Goal: Information Seeking & Learning: Learn about a topic

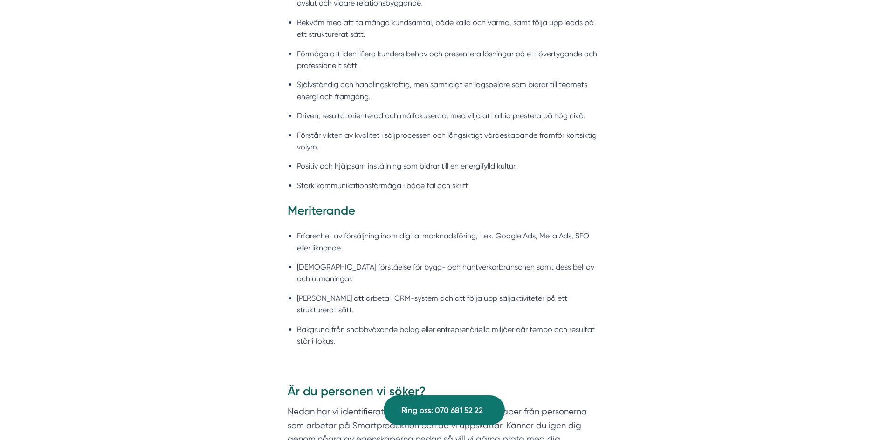
scroll to position [1258, 0]
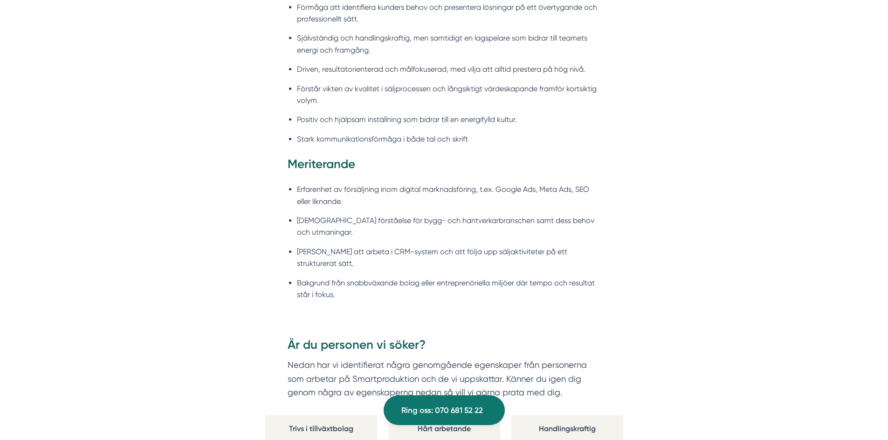
click at [382, 215] on li "God förståelse för bygg- och hantverkarbranschen samt dess behov och utmaningar." at bounding box center [449, 227] width 304 height 24
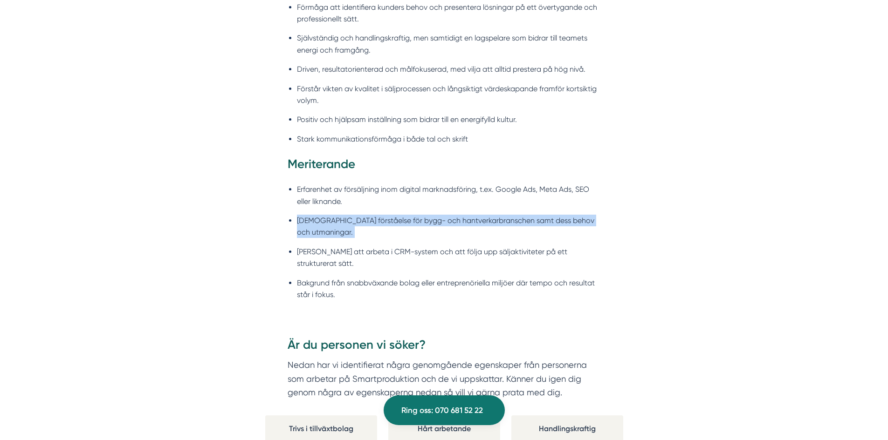
click at [382, 215] on li "God förståelse för bygg- och hantverkarbranschen samt dess behov och utmaningar." at bounding box center [449, 227] width 304 height 24
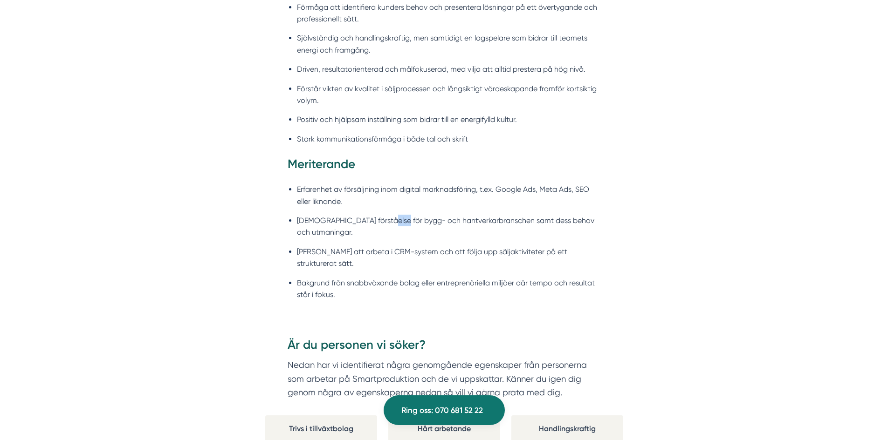
click at [382, 215] on li "God förståelse för bygg- och hantverkarbranschen samt dess behov och utmaningar." at bounding box center [449, 227] width 304 height 24
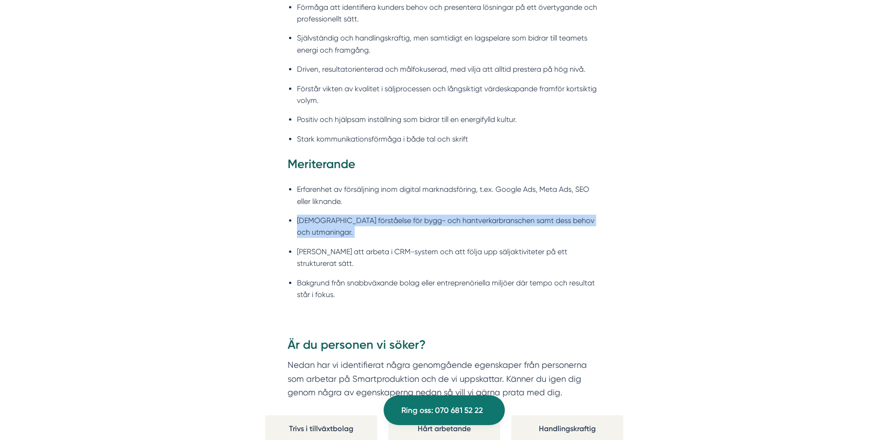
click at [382, 215] on li "God förståelse för bygg- och hantverkarbranschen samt dess behov och utmaningar." at bounding box center [449, 227] width 304 height 24
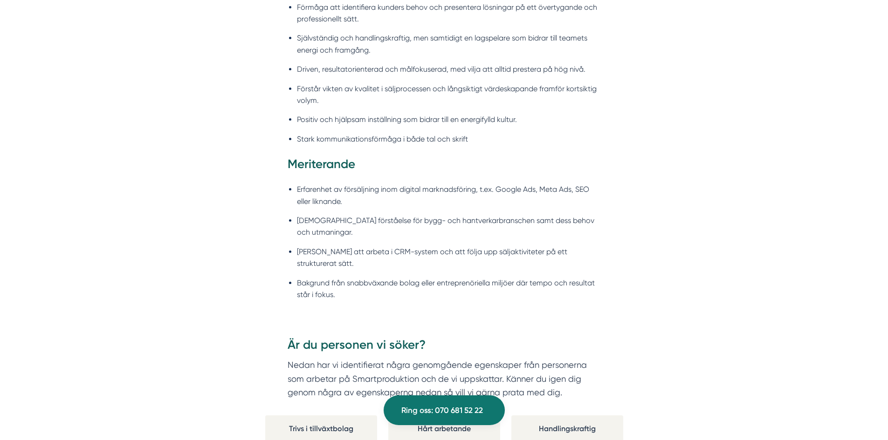
click at [384, 246] on li "Vana att arbeta i CRM-system och att följa upp säljaktiviteter på ett strukture…" at bounding box center [449, 258] width 304 height 24
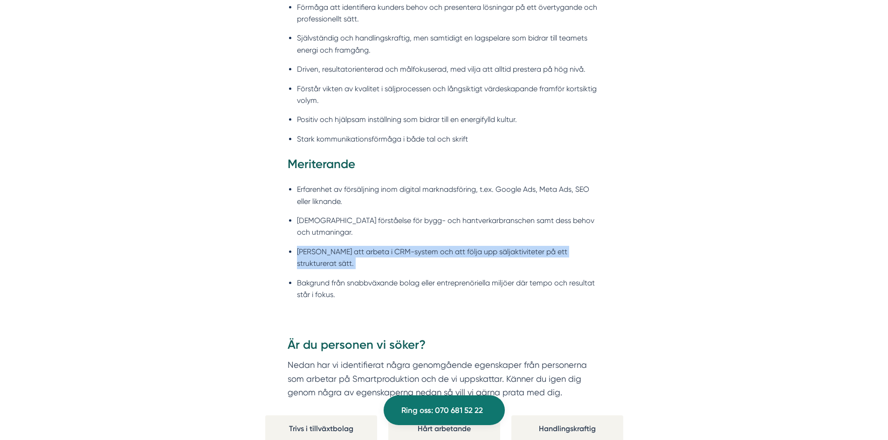
click at [384, 246] on li "Vana att arbeta i CRM-system och att följa upp säljaktiviteter på ett strukture…" at bounding box center [449, 258] width 304 height 24
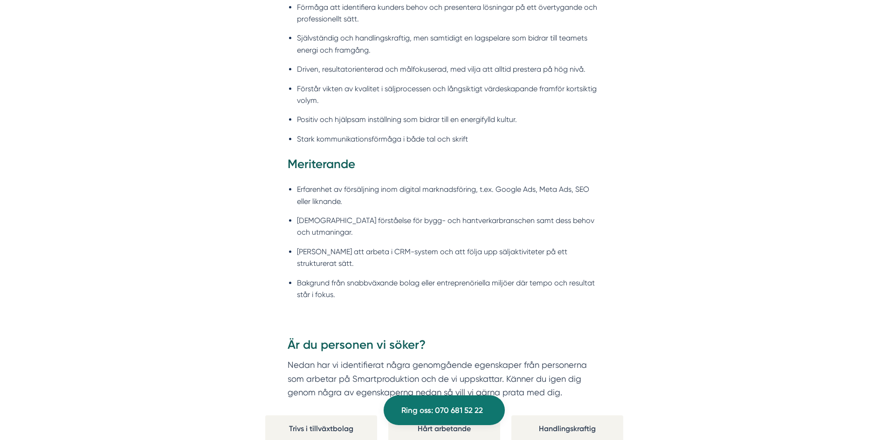
click at [382, 277] on li "Bakgrund från snabbväxande bolag eller entreprenöriella miljöer där tempo och r…" at bounding box center [449, 289] width 304 height 24
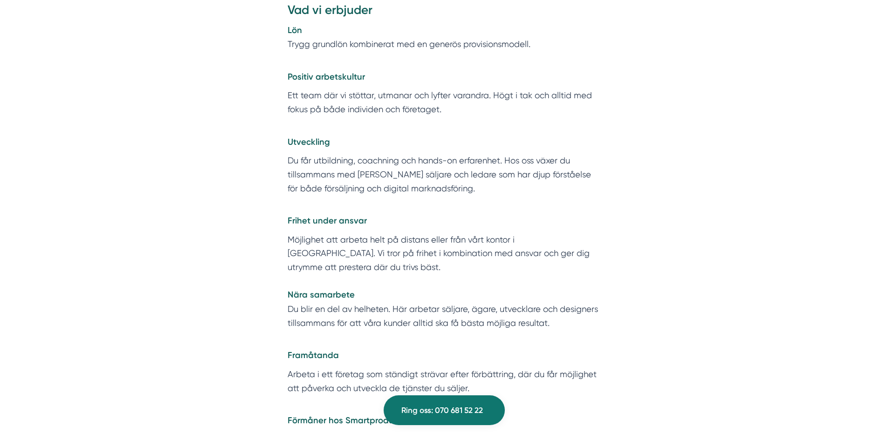
scroll to position [1805, 0]
click at [481, 287] on p "Möjlighet att arbeta helt på distans eller från vårt kontor i Stockholm. Vi tro…" at bounding box center [443, 280] width 313 height 97
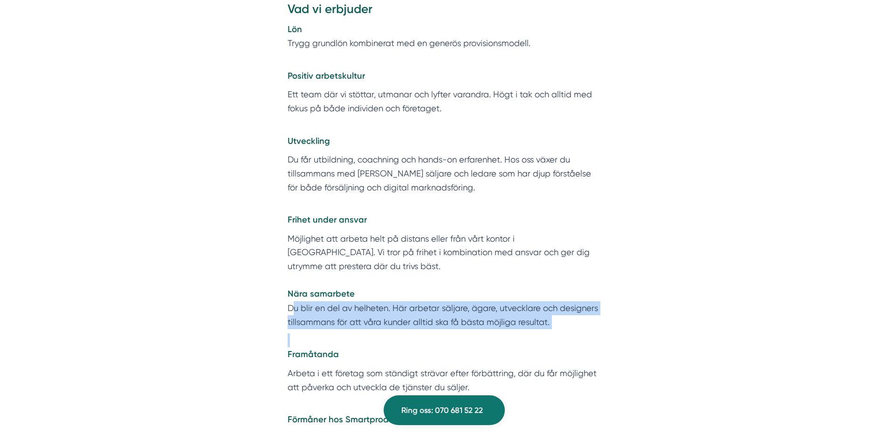
click at [481, 287] on p "Möjlighet att arbeta helt på distans eller från vårt kontor i Stockholm. Vi tro…" at bounding box center [443, 280] width 313 height 97
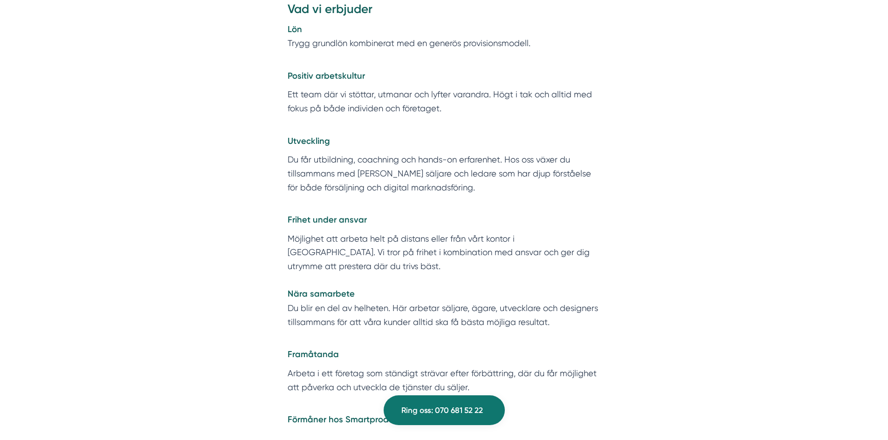
click at [437, 276] on p "Möjlighet att arbeta helt på distans eller från vårt kontor i Stockholm. Vi tro…" at bounding box center [443, 280] width 313 height 97
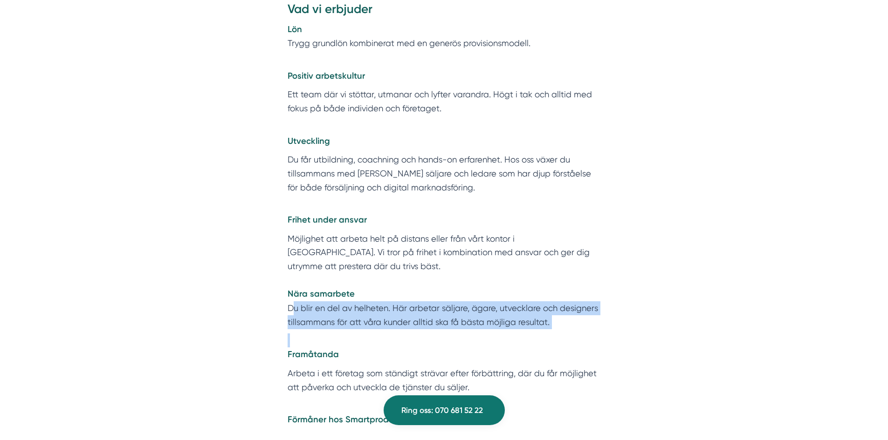
click at [437, 276] on p "Möjlighet att arbeta helt på distans eller från vårt kontor i Stockholm. Vi tro…" at bounding box center [443, 280] width 313 height 97
click at [419, 334] on p "Framåtanda" at bounding box center [443, 348] width 313 height 28
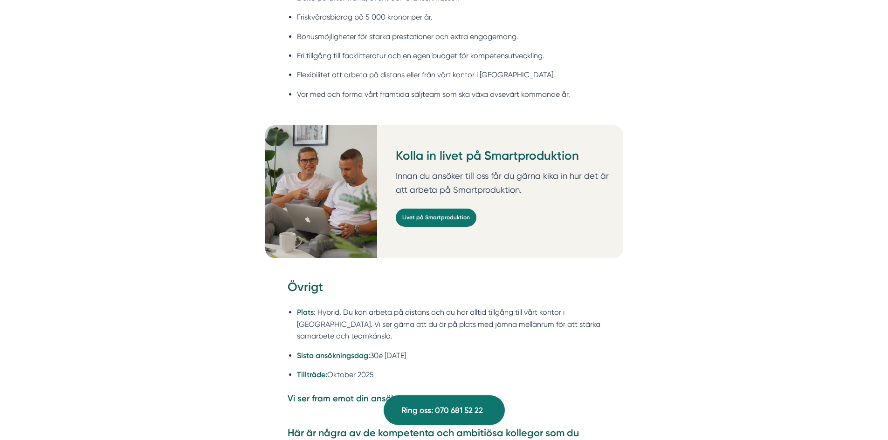
scroll to position [2271, 0]
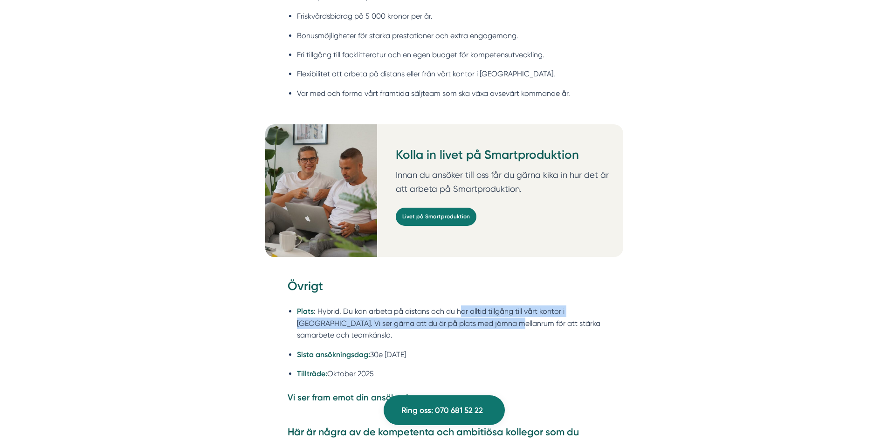
drag, startPoint x: 459, startPoint y: 273, endPoint x: 514, endPoint y: 288, distance: 57.4
click at [514, 306] on li "Plats : Hybrid. Du kan arbeta på distans och du har alltid tillgång till vårt k…" at bounding box center [449, 323] width 304 height 35
click at [508, 306] on li "Plats : Hybrid. Du kan arbeta på distans och du har alltid tillgång till vårt k…" at bounding box center [449, 323] width 304 height 35
click at [432, 306] on li "Plats : Hybrid. Du kan arbeta på distans och du har alltid tillgång till vårt k…" at bounding box center [449, 323] width 304 height 35
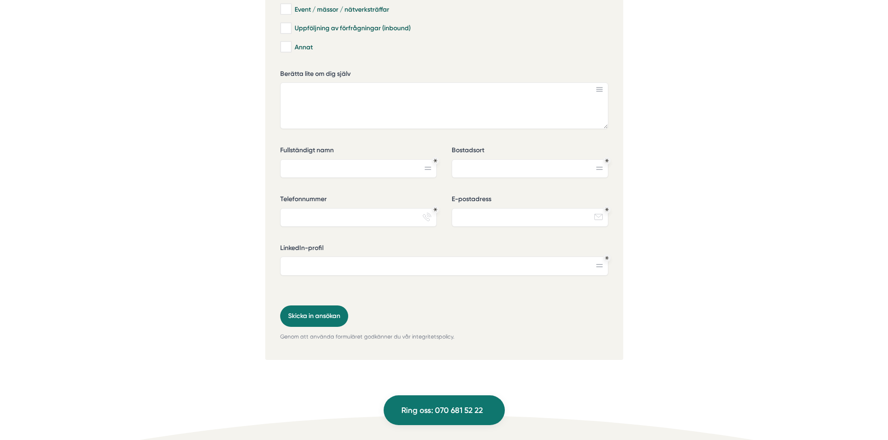
scroll to position [3063, 0]
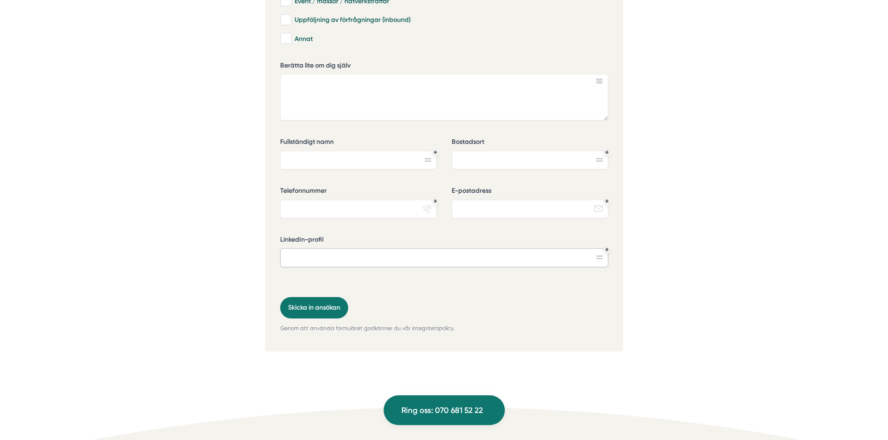
click at [565, 248] on input "LinkedIn-profil" at bounding box center [444, 257] width 328 height 19
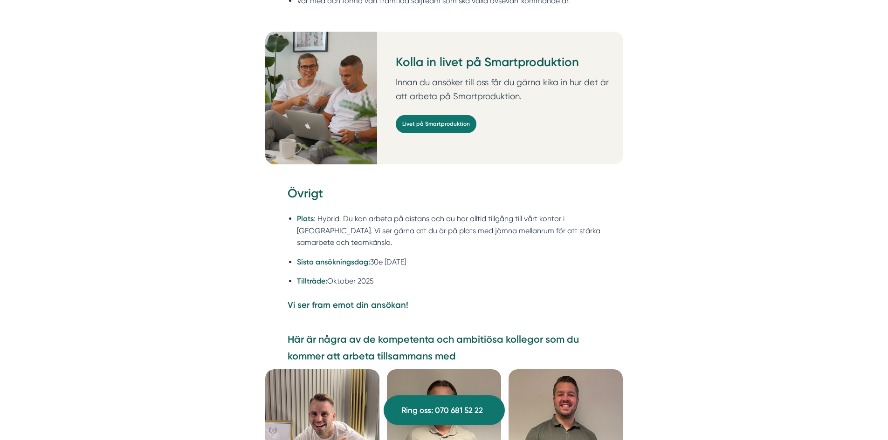
scroll to position [2364, 0]
click at [434, 115] on link "Livet på Smartproduktion" at bounding box center [436, 124] width 81 height 18
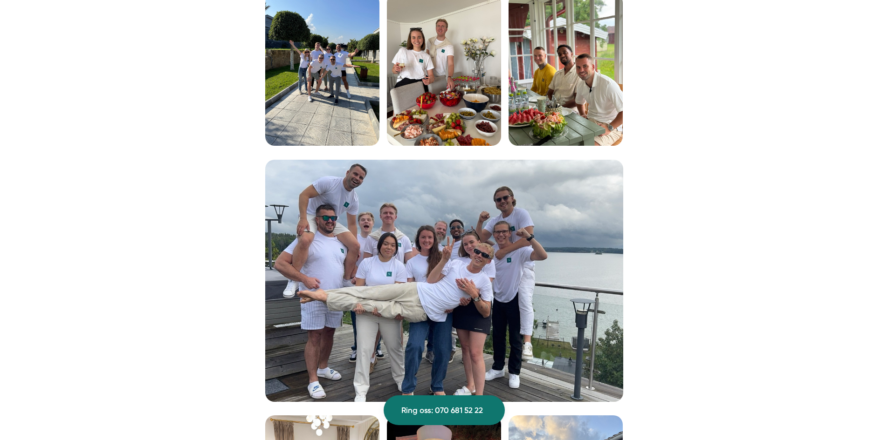
scroll to position [1211, 0]
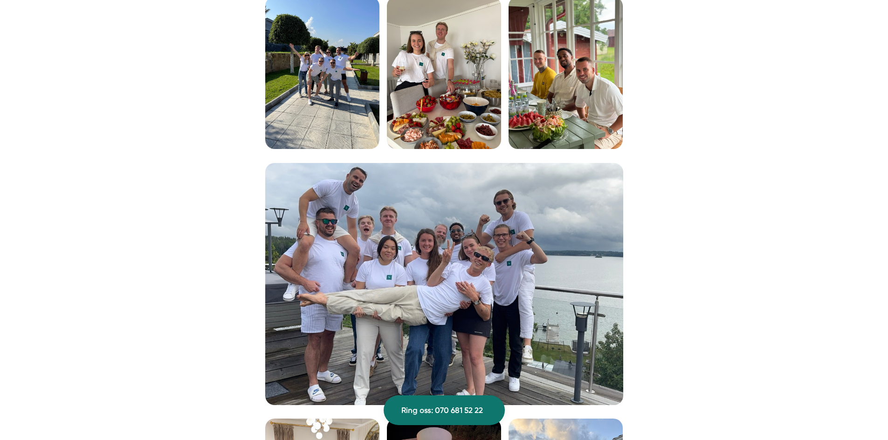
click at [480, 87] on img at bounding box center [444, 73] width 114 height 152
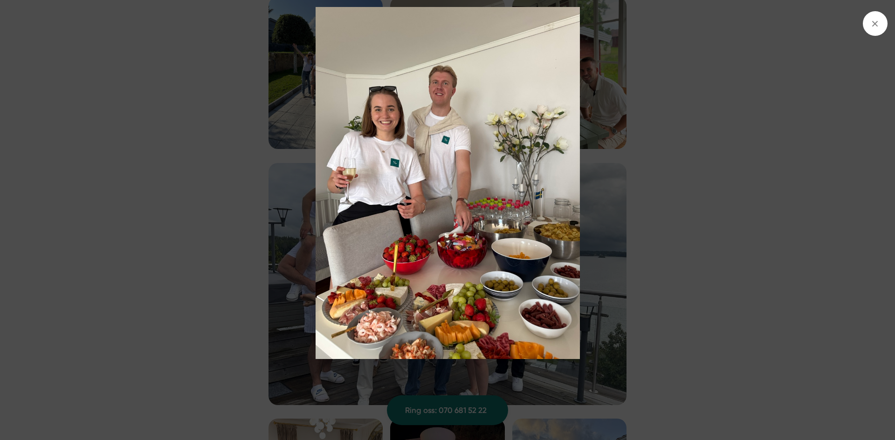
click at [227, 213] on img at bounding box center [447, 183] width 671 height 352
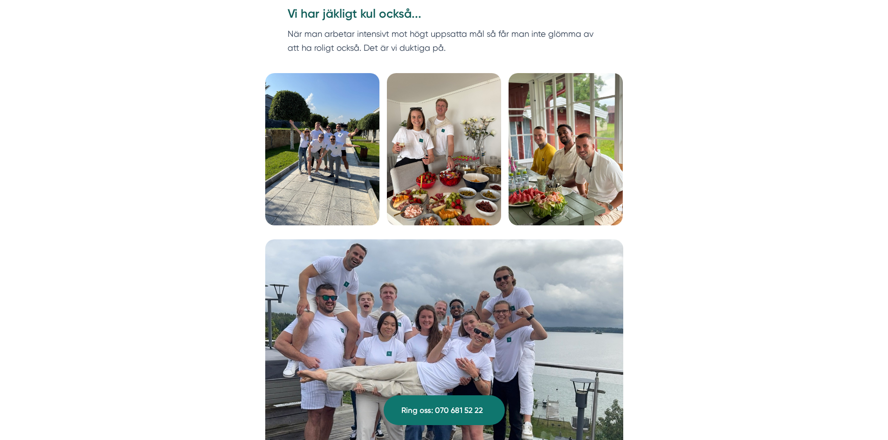
scroll to position [1118, 0]
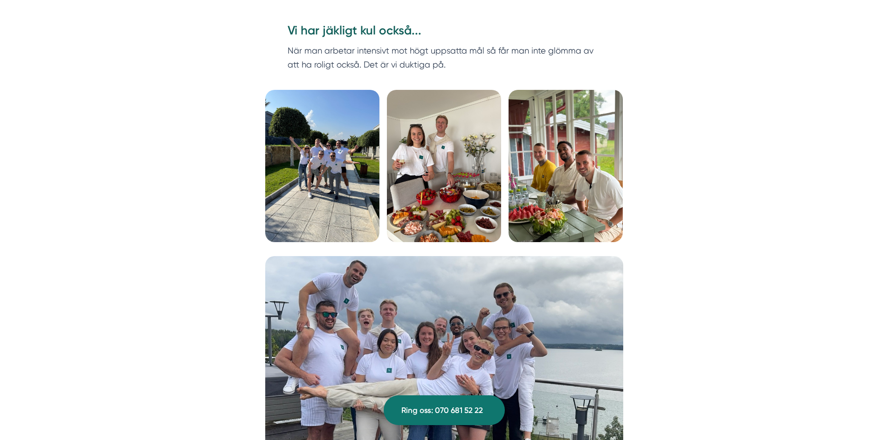
click at [426, 170] on img at bounding box center [444, 166] width 114 height 152
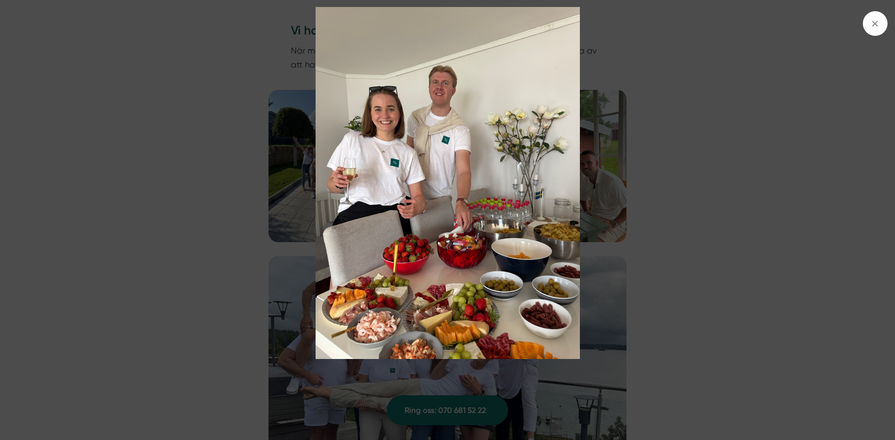
click at [247, 231] on img at bounding box center [447, 183] width 671 height 352
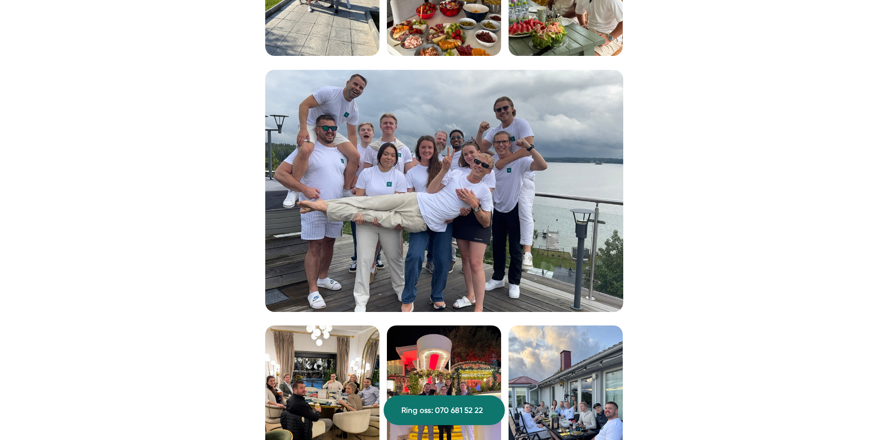
scroll to position [1444, 0]
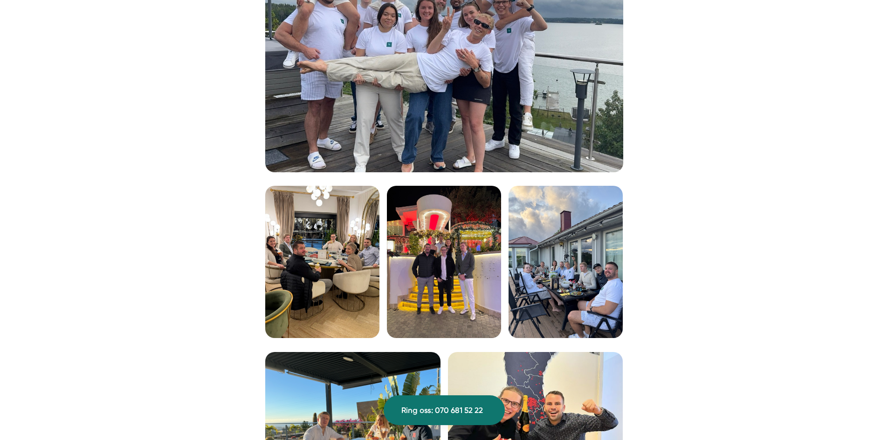
click at [321, 283] on img at bounding box center [322, 262] width 114 height 152
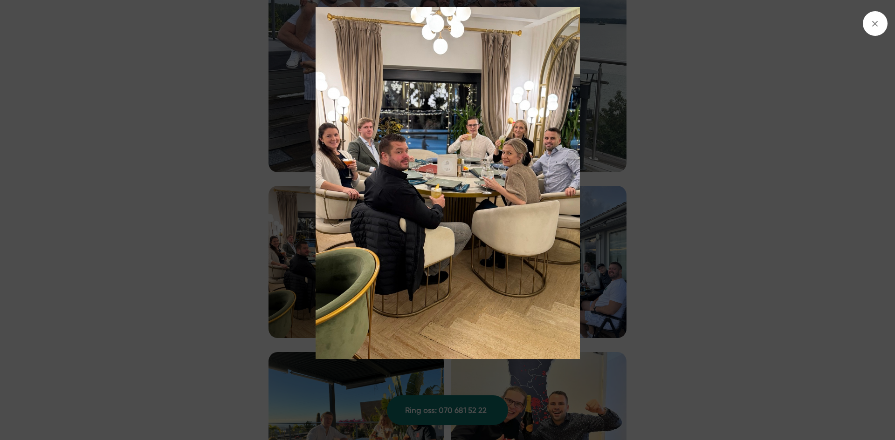
click at [666, 195] on img at bounding box center [447, 183] width 671 height 352
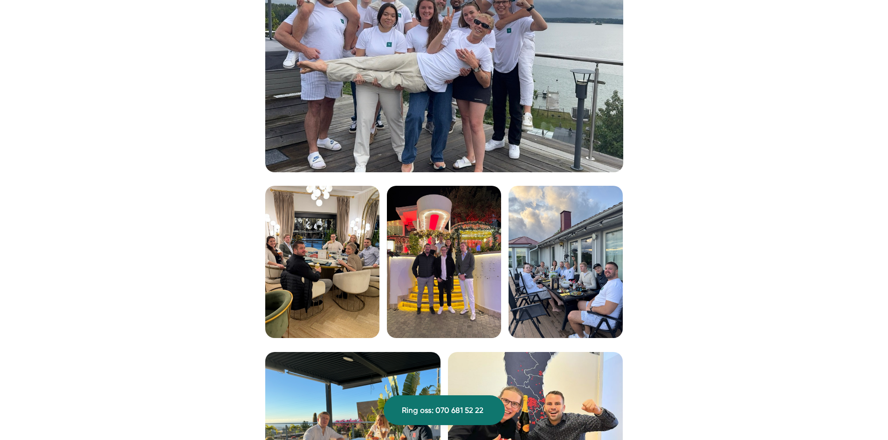
click at [435, 276] on img at bounding box center [444, 262] width 114 height 152
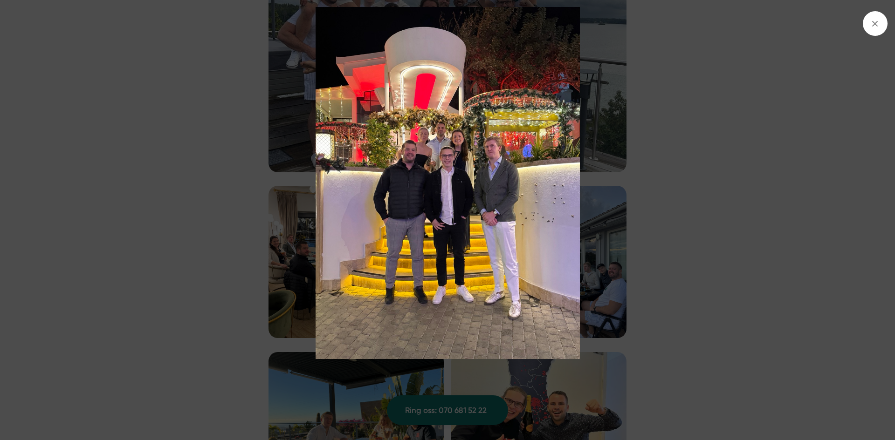
click at [580, 261] on img at bounding box center [447, 183] width 671 height 352
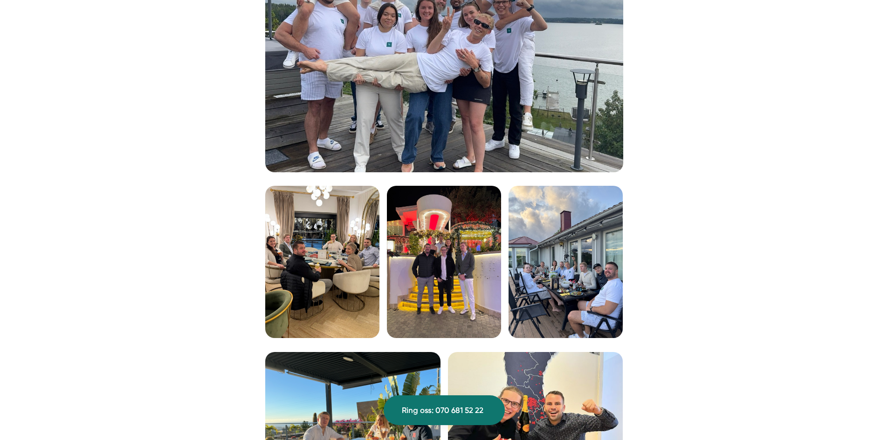
click at [580, 261] on img at bounding box center [565, 262] width 114 height 152
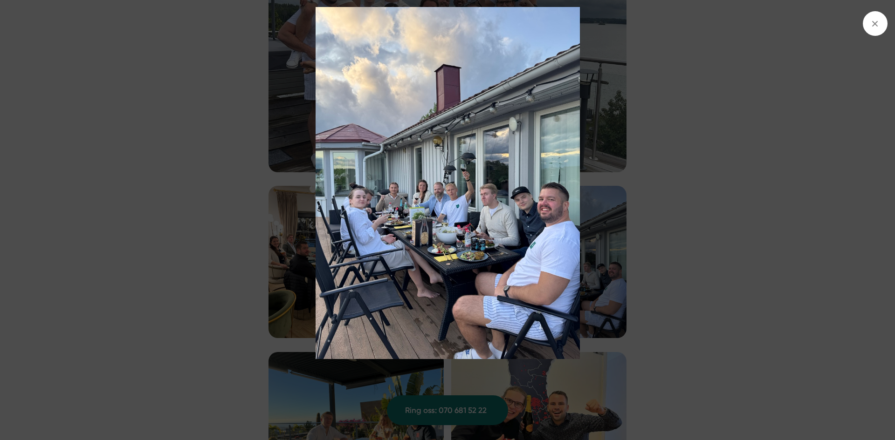
click at [251, 277] on img at bounding box center [447, 183] width 671 height 352
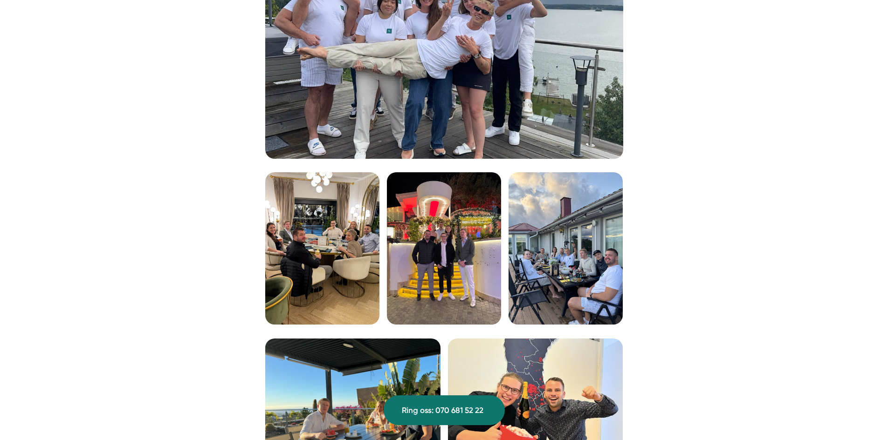
scroll to position [1584, 0]
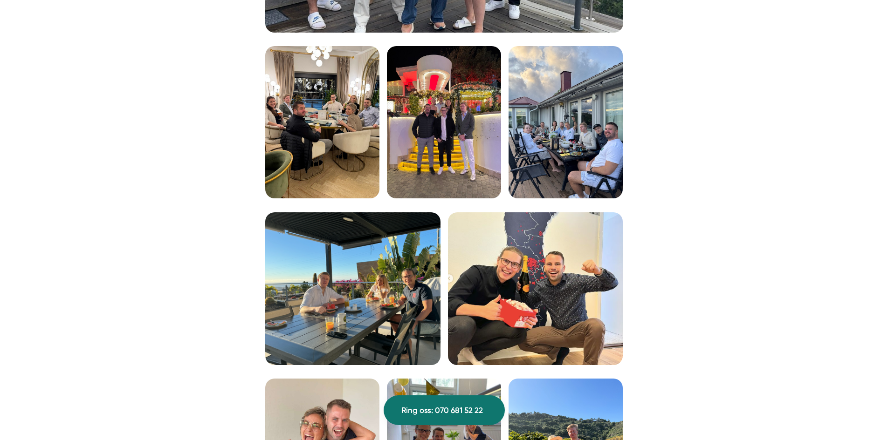
click at [343, 282] on img at bounding box center [352, 288] width 175 height 153
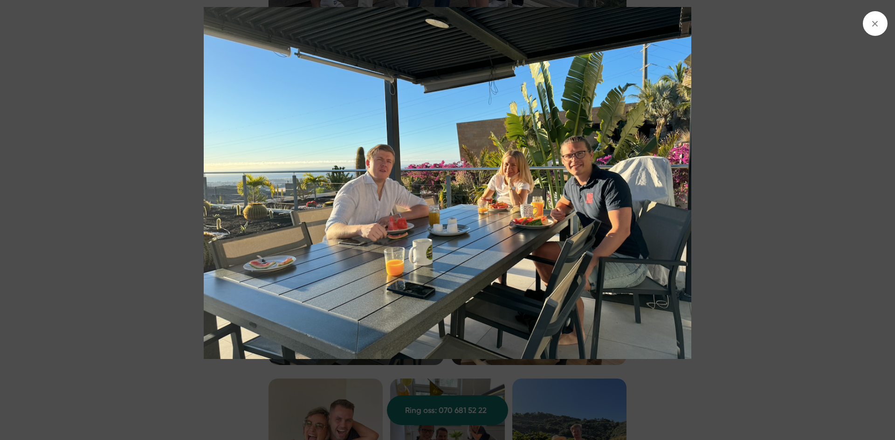
click at [207, 281] on img at bounding box center [447, 183] width 671 height 352
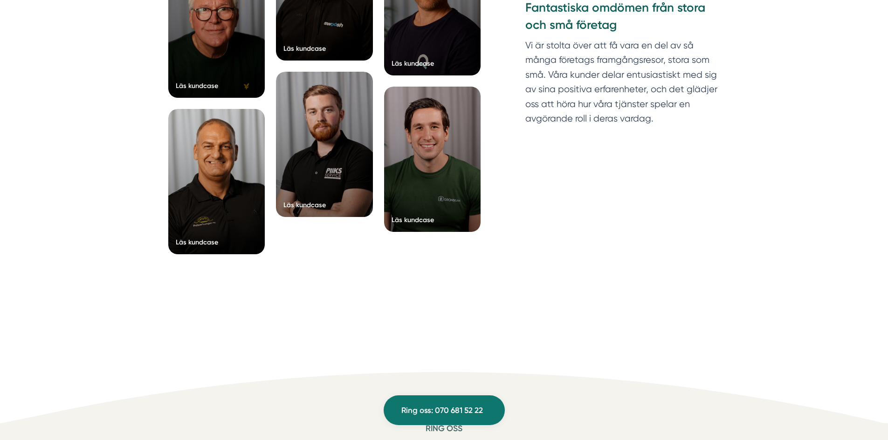
scroll to position [3681, 0]
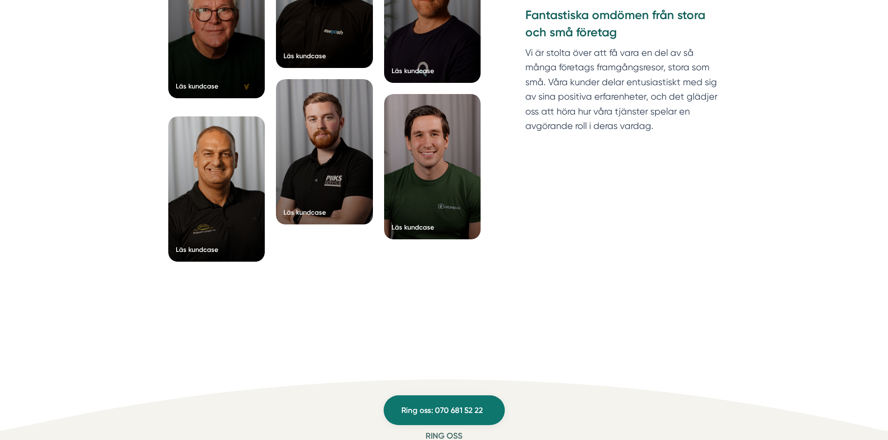
click at [186, 87] on div "Läs kundcase" at bounding box center [197, 86] width 42 height 9
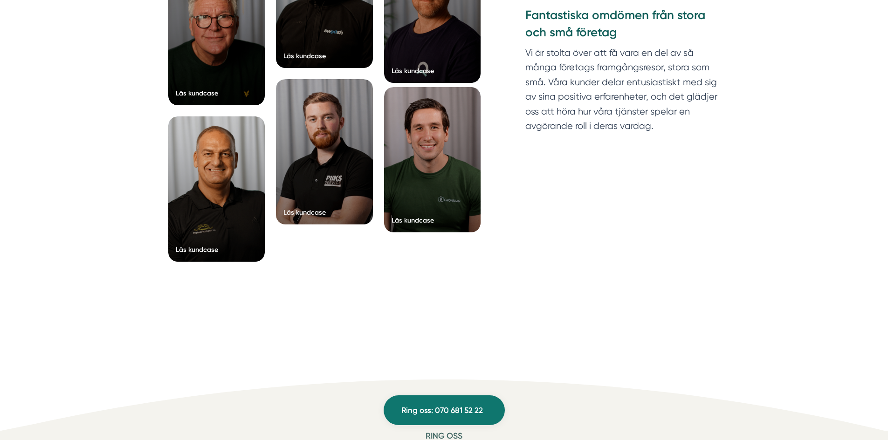
click at [462, 198] on div at bounding box center [432, 159] width 97 height 145
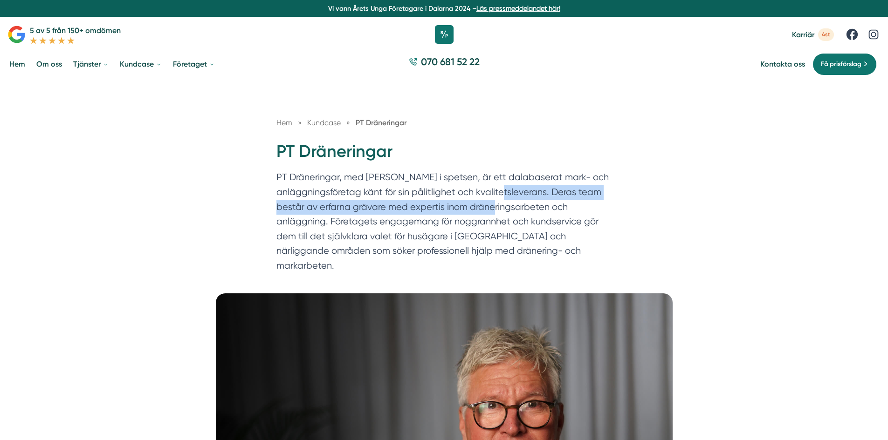
drag, startPoint x: 497, startPoint y: 195, endPoint x: 475, endPoint y: 220, distance: 33.3
click at [486, 215] on p "PT Dräneringar, med [PERSON_NAME] i spetsen, är ett dalabaserat mark- och anläg…" at bounding box center [443, 224] width 335 height 108
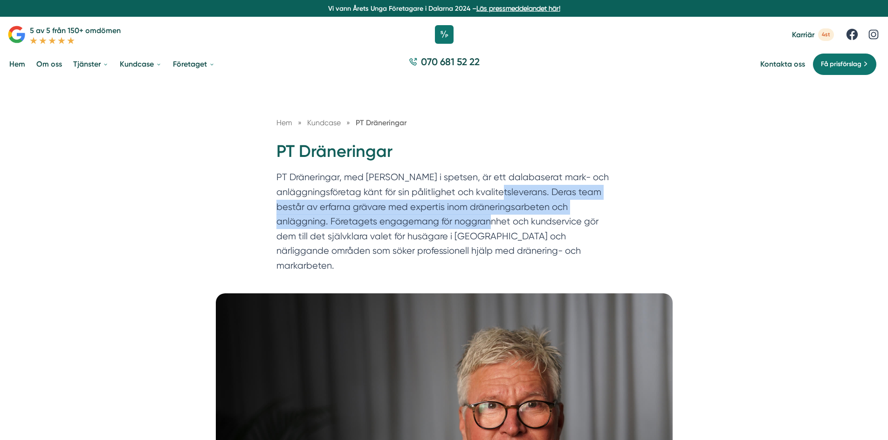
click at [445, 228] on p "PT Dräneringar, med [PERSON_NAME] i spetsen, är ett dalabaserat mark- och anläg…" at bounding box center [443, 224] width 335 height 108
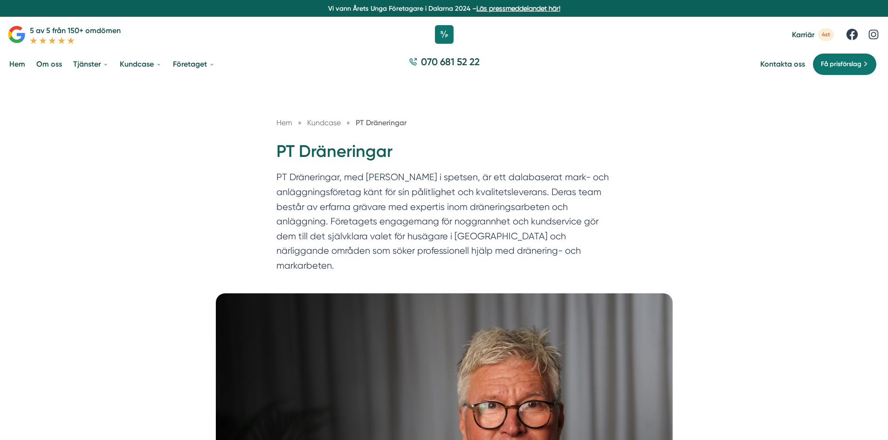
scroll to position [93, 0]
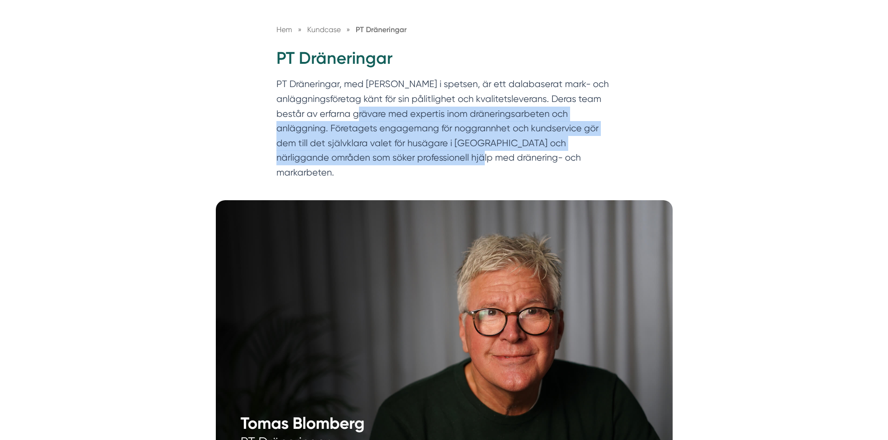
drag, startPoint x: 355, startPoint y: 116, endPoint x: 436, endPoint y: 155, distance: 90.2
click at [436, 155] on p "PT Dräneringar, med Tomas Blomberg i spetsen, är ett dalabaserat mark- och anlä…" at bounding box center [443, 131] width 335 height 108
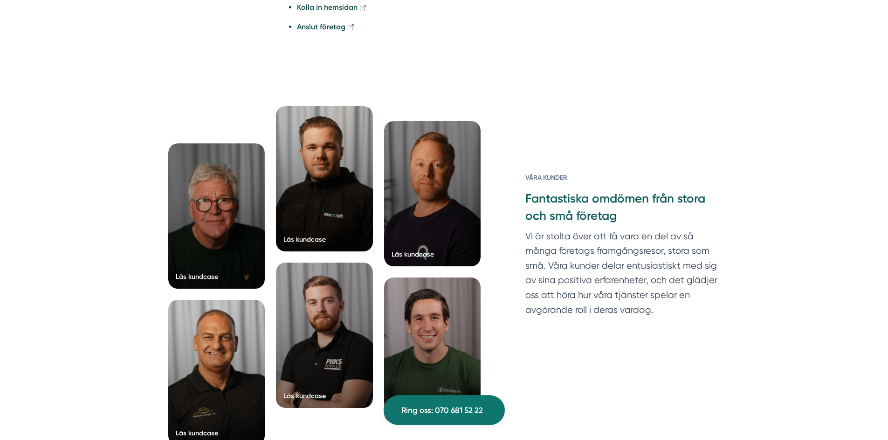
scroll to position [1957, 0]
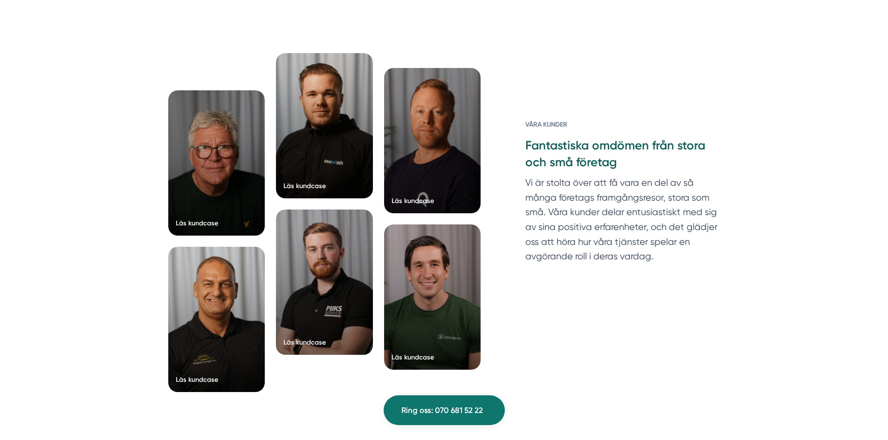
scroll to position [2702, 0]
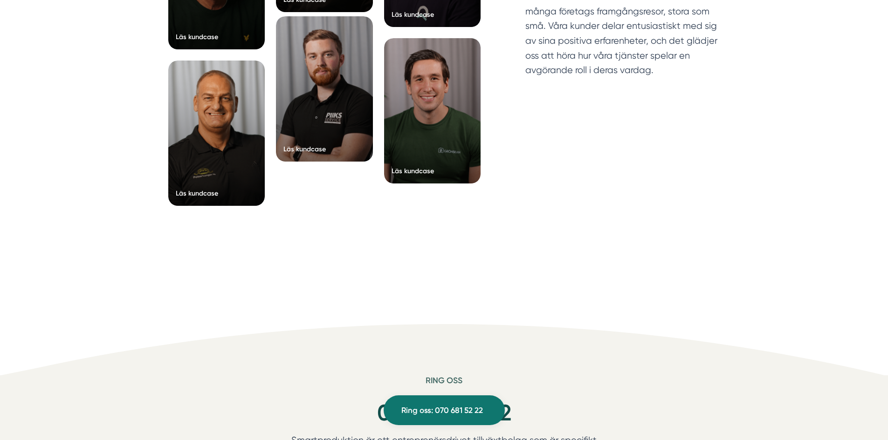
click at [292, 143] on div at bounding box center [324, 88] width 97 height 145
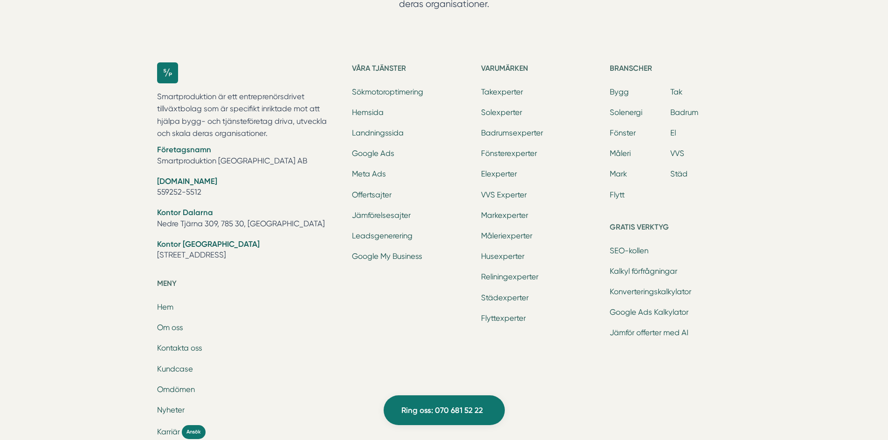
scroll to position [3215, 0]
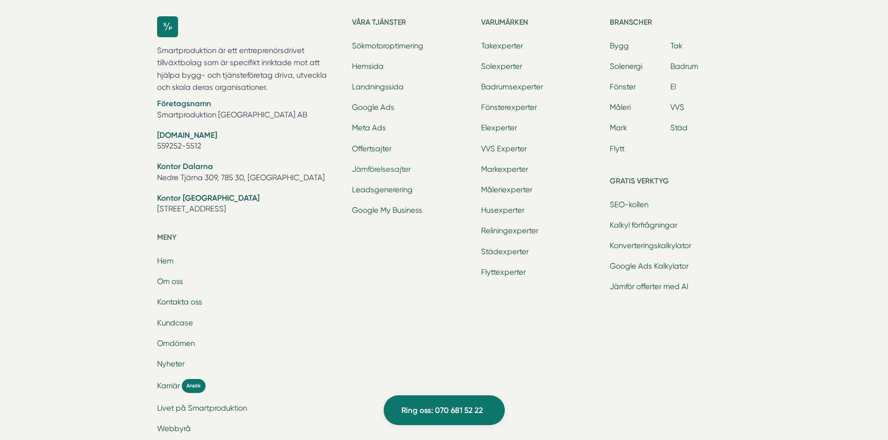
click at [387, 167] on link "Jämförelsesajter" at bounding box center [381, 169] width 59 height 9
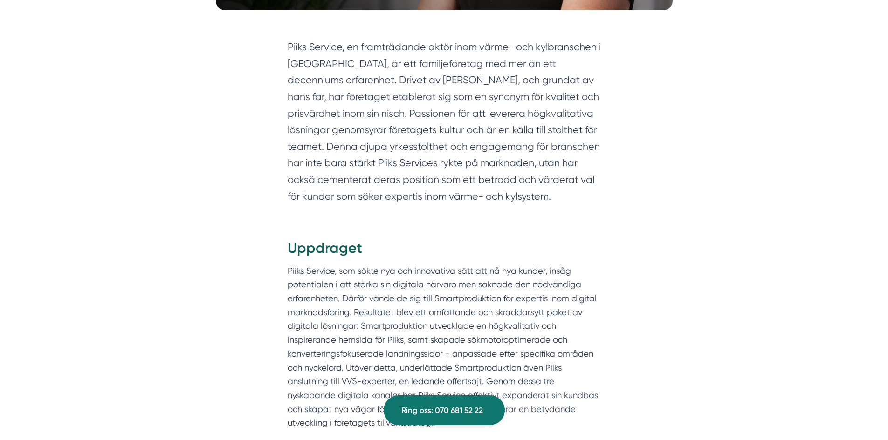
scroll to position [652, 0]
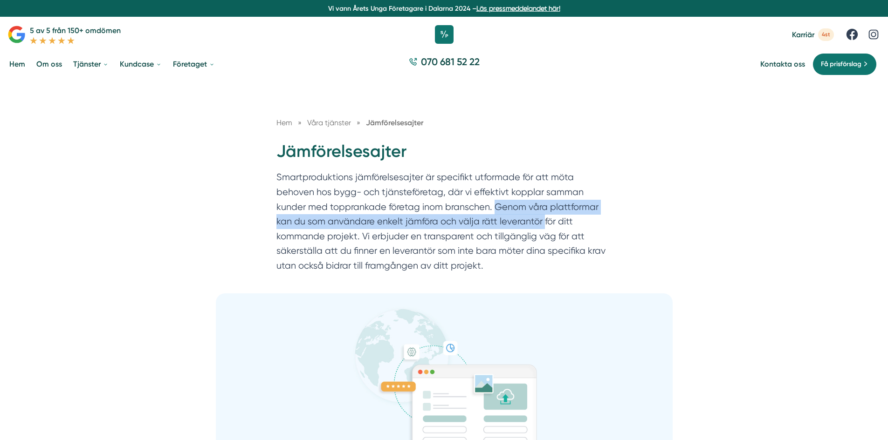
drag, startPoint x: 442, startPoint y: 210, endPoint x: 492, endPoint y: 223, distance: 51.5
click at [492, 223] on p "Smartproduktions jämförelsesajter är specifikt utformade för att möta behoven h…" at bounding box center [443, 224] width 335 height 108
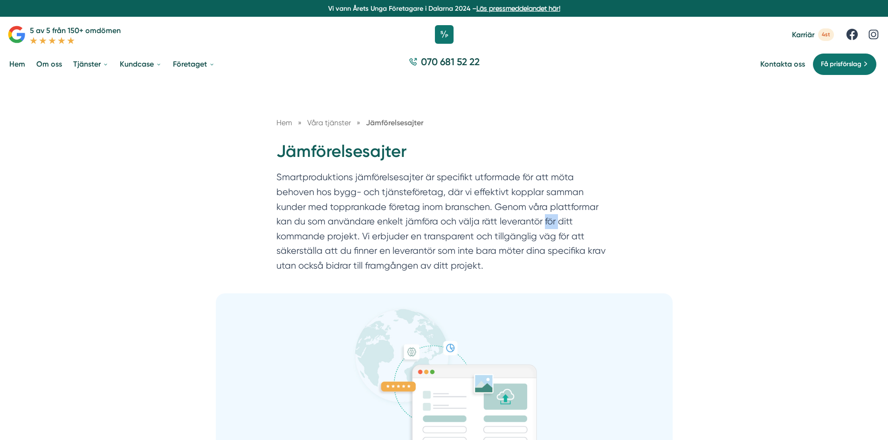
click at [492, 223] on p "Smartproduktions jämförelsesajter är specifikt utformade för att möta behoven h…" at bounding box center [443, 224] width 335 height 108
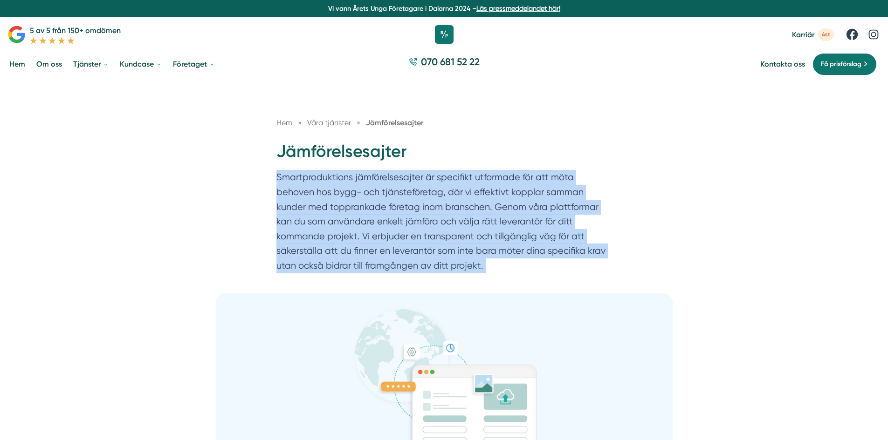
click at [492, 223] on p "Smartproduktions jämförelsesajter är specifikt utformade för att möta behoven h…" at bounding box center [443, 224] width 335 height 108
click at [472, 239] on p "Smartproduktions jämförelsesajter är specifikt utformade för att möta behoven h…" at bounding box center [443, 224] width 335 height 108
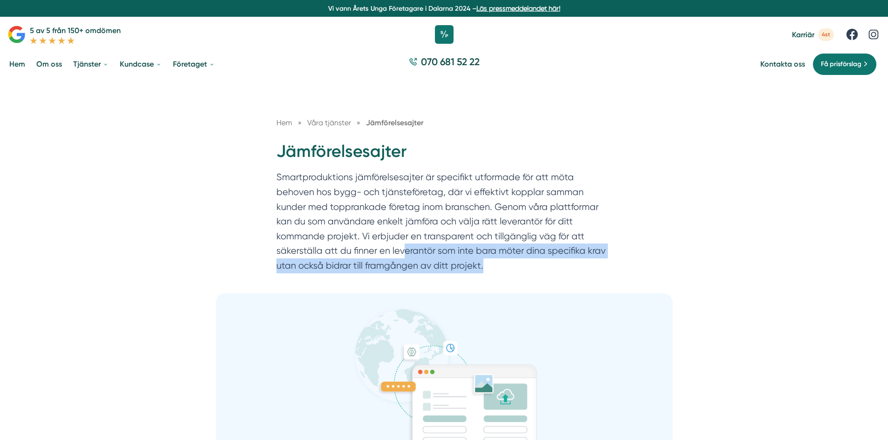
drag, startPoint x: 299, startPoint y: 246, endPoint x: 507, endPoint y: 266, distance: 209.2
click at [507, 266] on p "Smartproduktions jämförelsesajter är specifikt utformade för att möta behoven h…" at bounding box center [443, 224] width 335 height 108
click at [508, 266] on p "Smartproduktions jämförelsesajter är specifikt utformade för att möta behoven h…" at bounding box center [443, 224] width 335 height 108
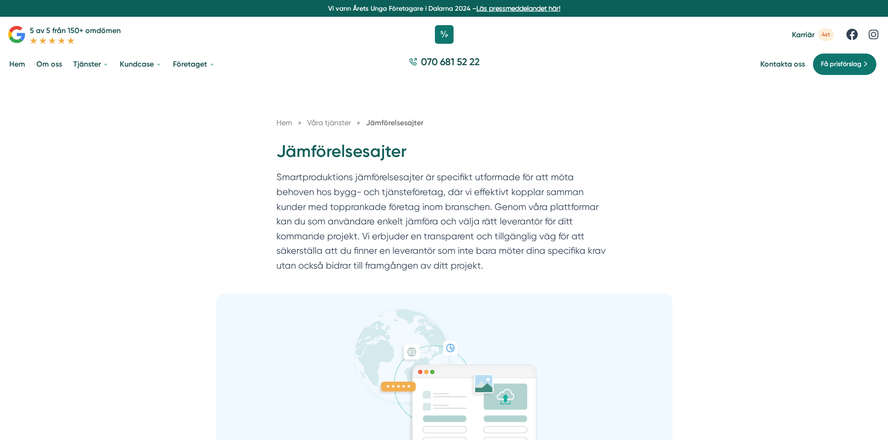
click at [508, 266] on p "Smartproduktions jämförelsesajter är specifikt utformade för att möta behoven h…" at bounding box center [443, 224] width 335 height 108
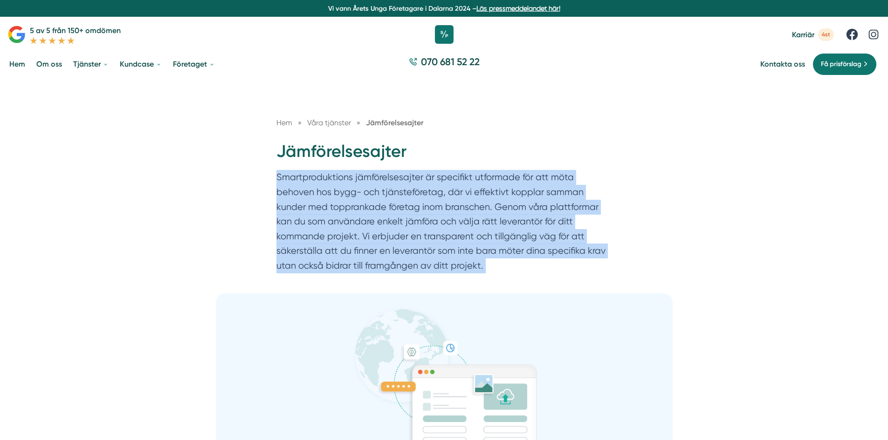
click at [508, 266] on p "Smartproduktions jämförelsesajter är specifikt utformade för att möta behoven h…" at bounding box center [443, 224] width 335 height 108
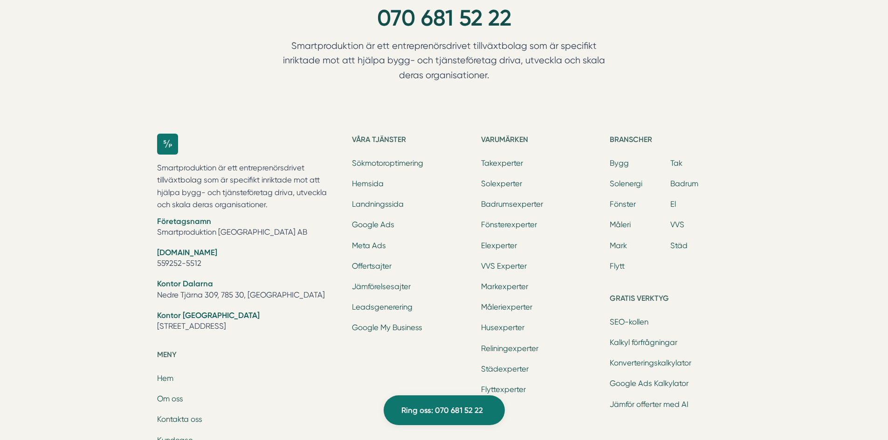
scroll to position [2161, 0]
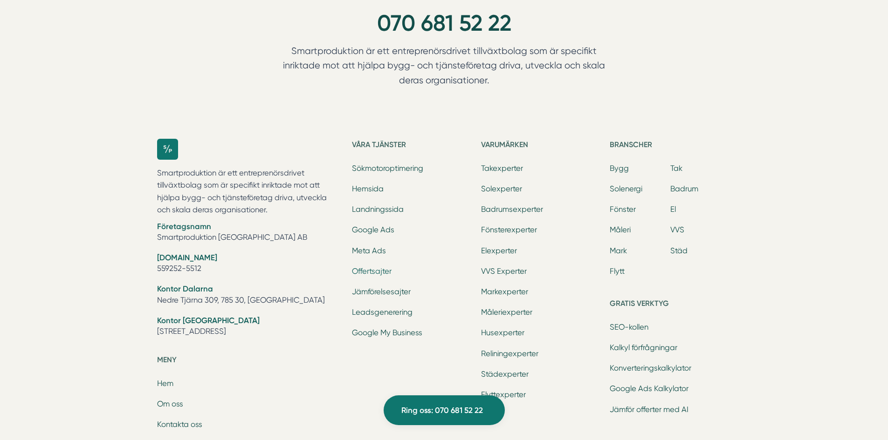
click at [376, 272] on link "Offertsajter" at bounding box center [372, 271] width 40 height 9
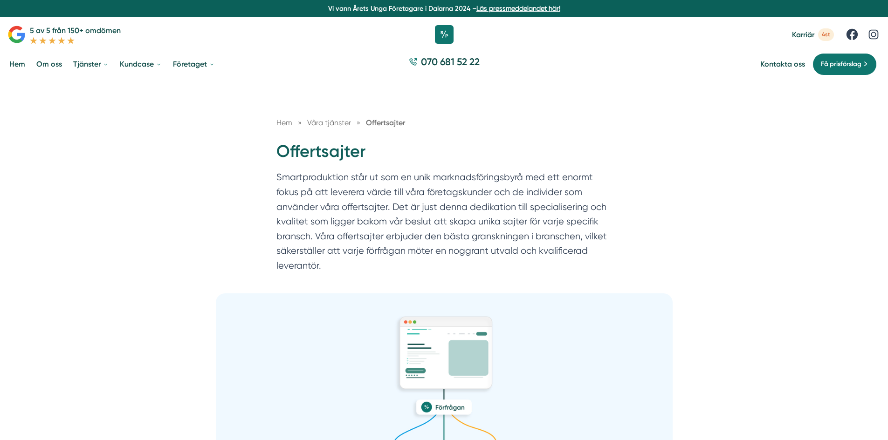
click at [522, 7] on link "Läs pressmeddelandet här!" at bounding box center [518, 8] width 84 height 7
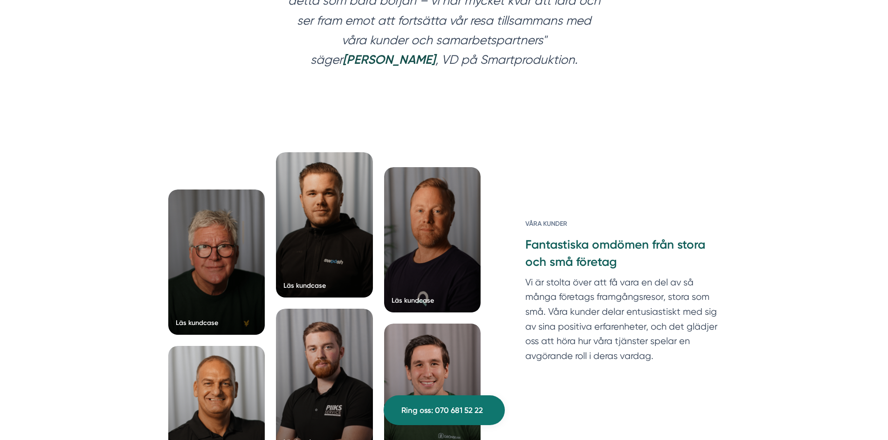
scroll to position [1537, 0]
